Goal: Check status: Check status

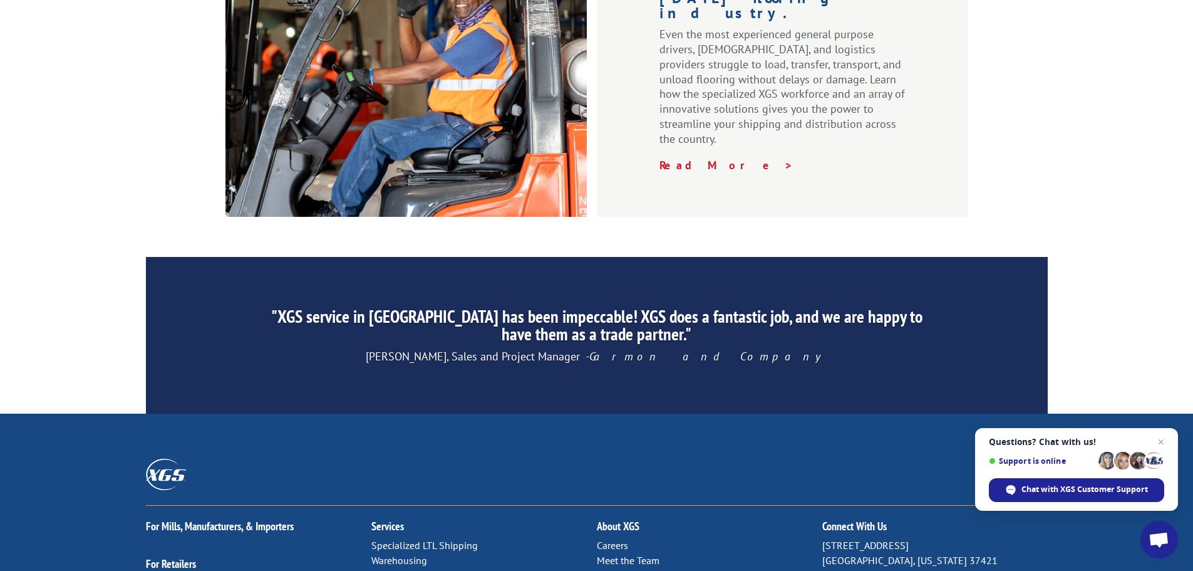
scroll to position [1909, 0]
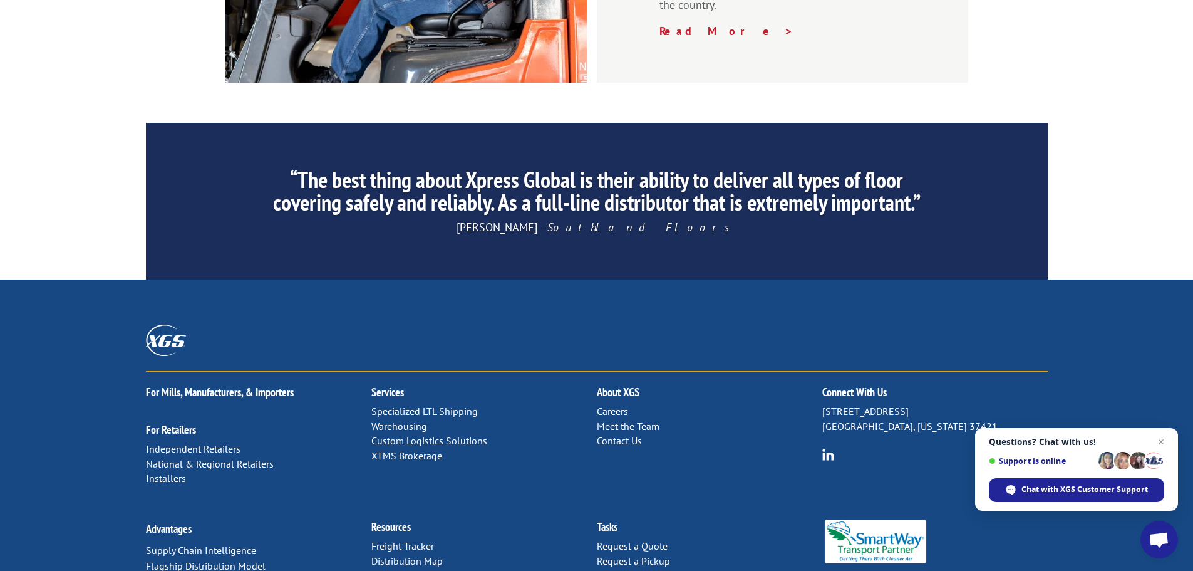
click at [411, 539] on link "Freight Tracker" at bounding box center [402, 545] width 63 height 13
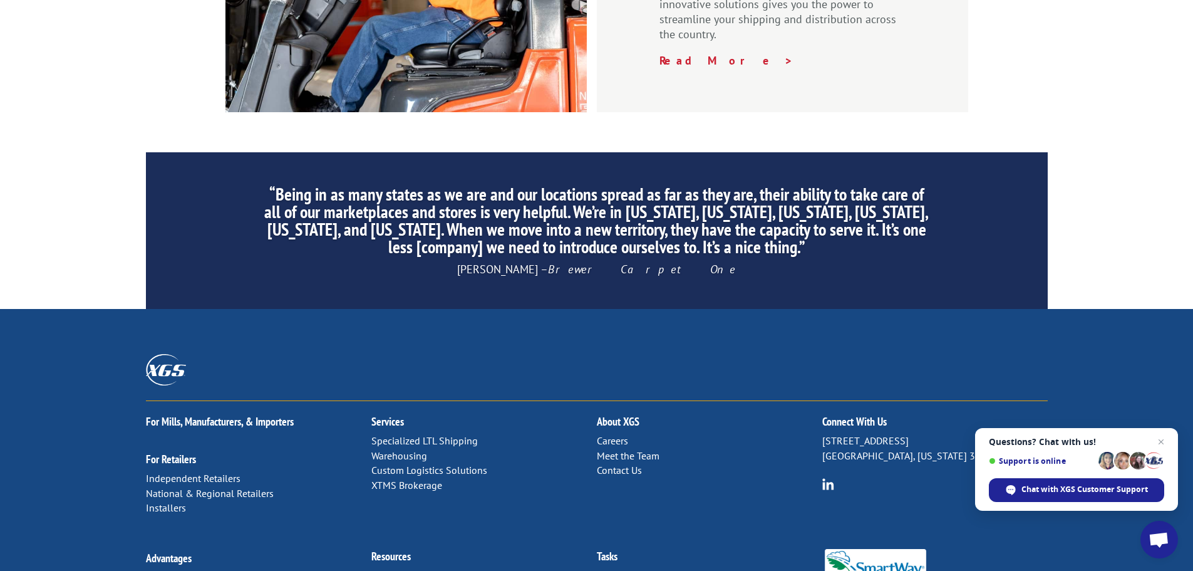
scroll to position [1909, 0]
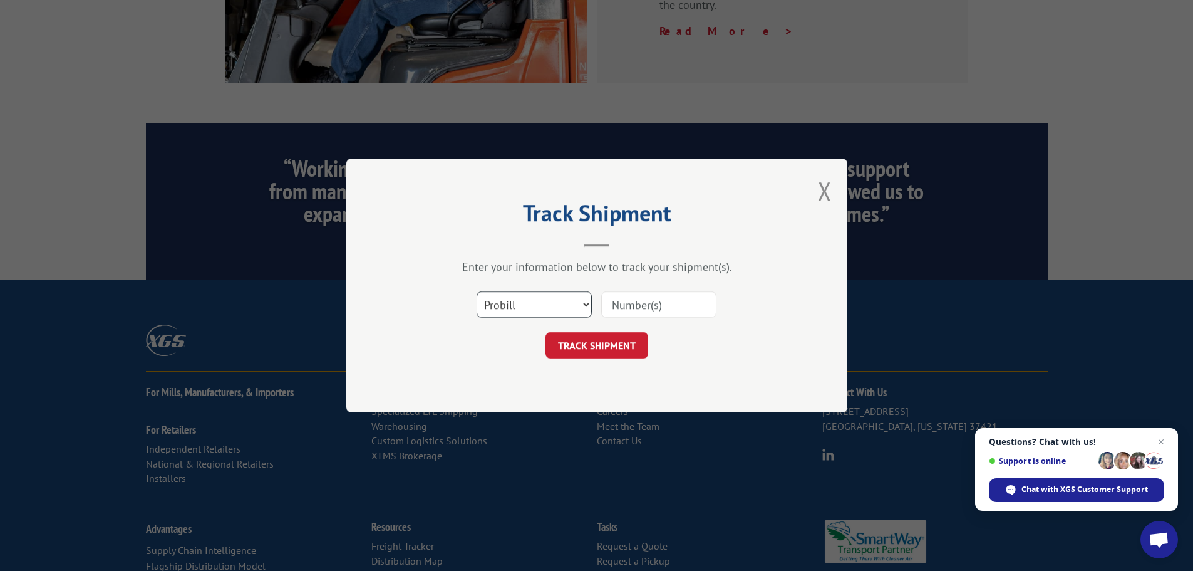
click at [504, 301] on select "Select category... Probill BOL PO" at bounding box center [534, 304] width 115 height 26
click at [622, 299] on input at bounding box center [658, 304] width 115 height 26
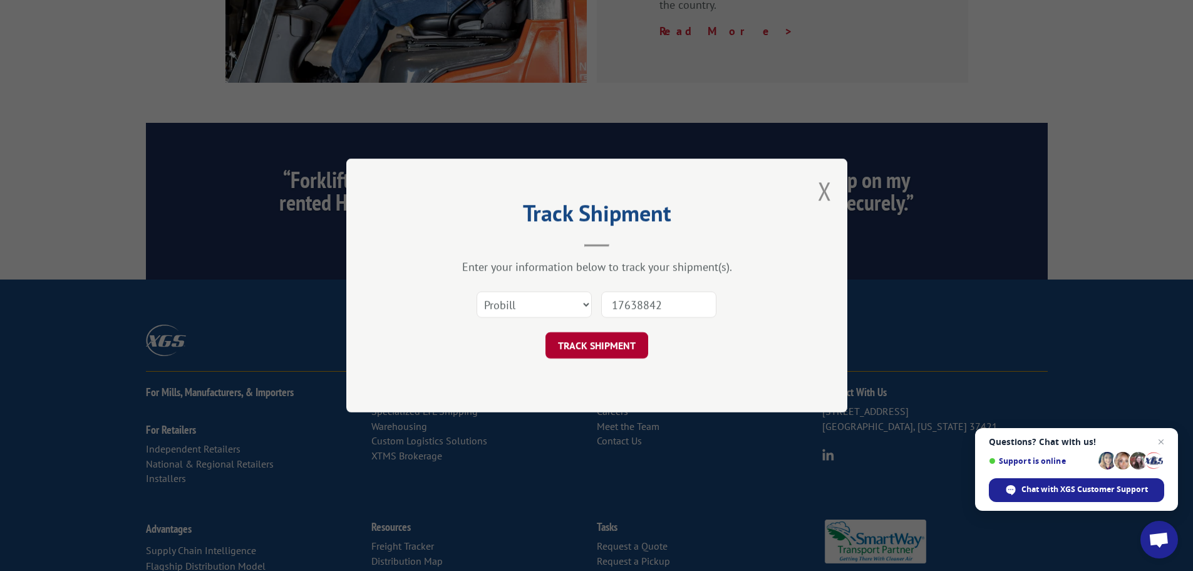
type input "17638842"
click at [601, 353] on button "TRACK SHIPMENT" at bounding box center [597, 345] width 103 height 26
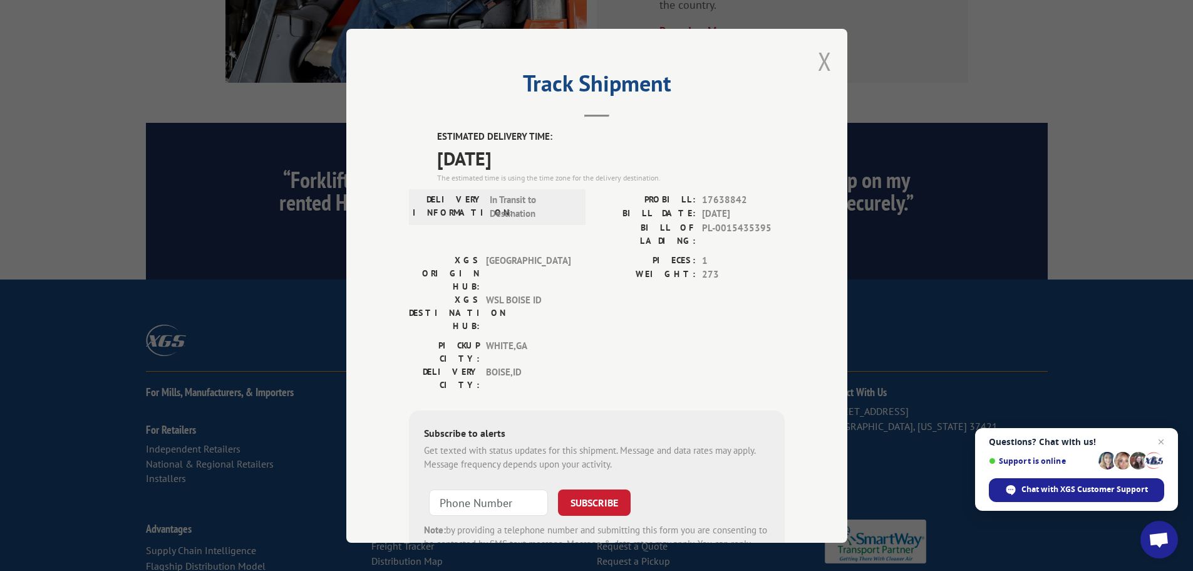
click at [818, 61] on button "Close modal" at bounding box center [825, 60] width 14 height 33
